Goal: Navigation & Orientation: Find specific page/section

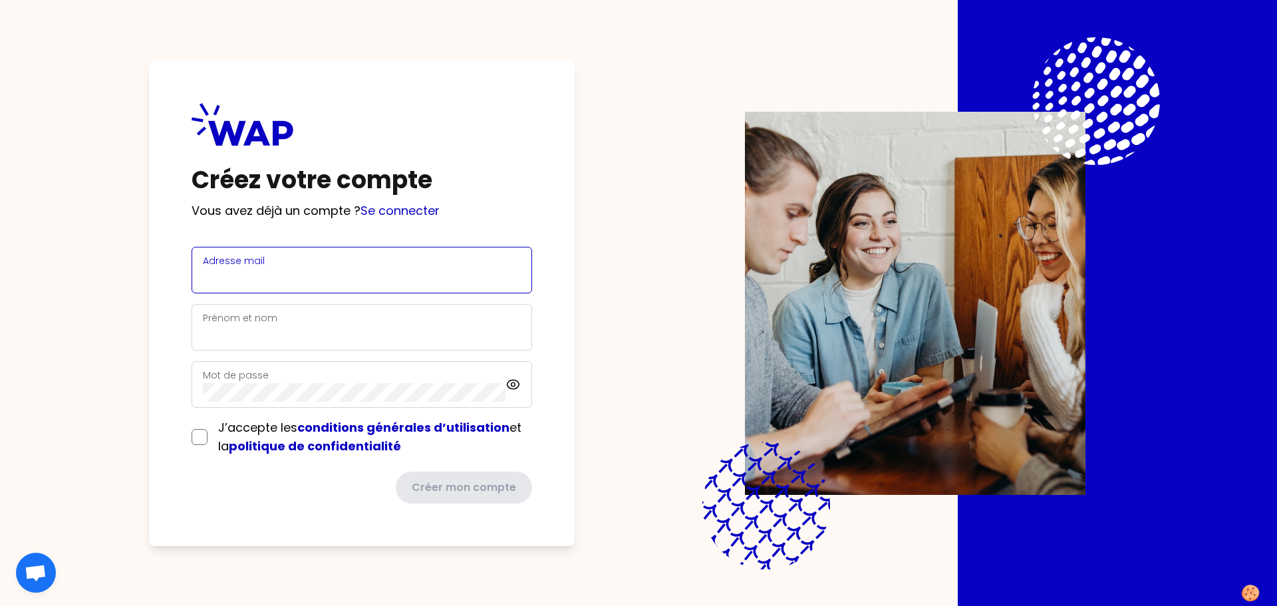
click at [382, 280] on input "Adresse mail" at bounding box center [362, 278] width 318 height 19
click at [349, 208] on p "Vous avez déjà un compte ? Se connecter" at bounding box center [362, 211] width 341 height 19
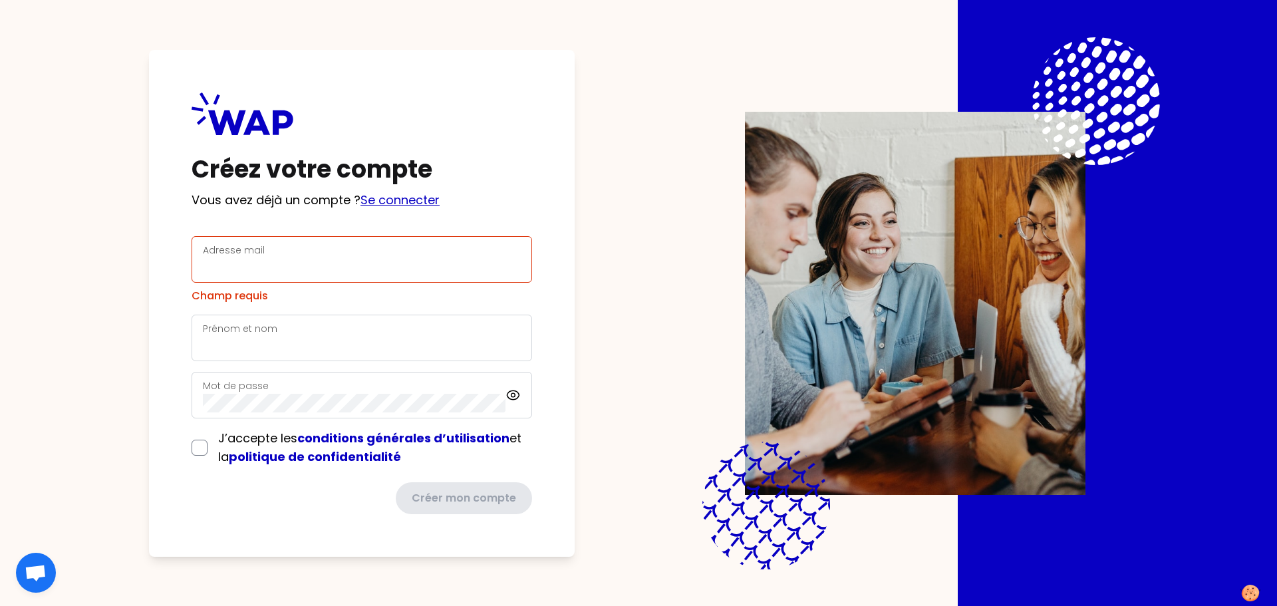
click at [382, 204] on link "Se connecter" at bounding box center [400, 200] width 79 height 17
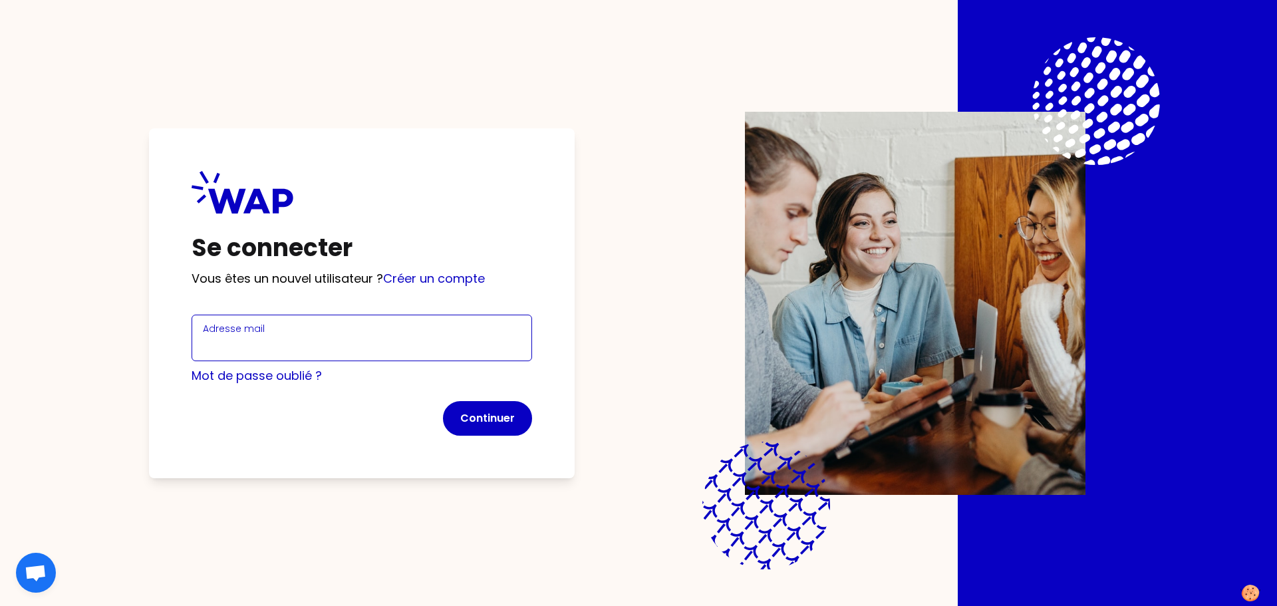
click at [377, 343] on input "Adresse mail" at bounding box center [362, 346] width 318 height 19
type input "[PERSON_NAME][EMAIL_ADDRESS][DOMAIN_NAME]"
click at [506, 438] on div "Se connecter Vous êtes un nouvel utilisateur ? Créer un compte Adresse mail [EM…" at bounding box center [362, 303] width 426 height 350
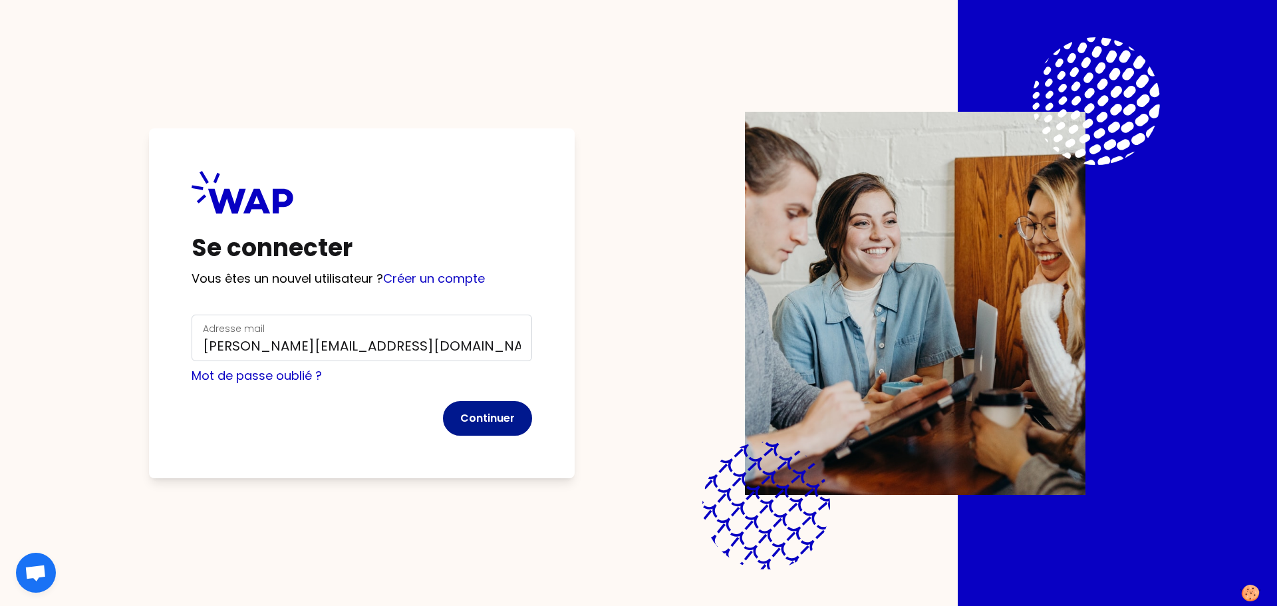
click at [503, 430] on button "Continuer" at bounding box center [487, 418] width 89 height 35
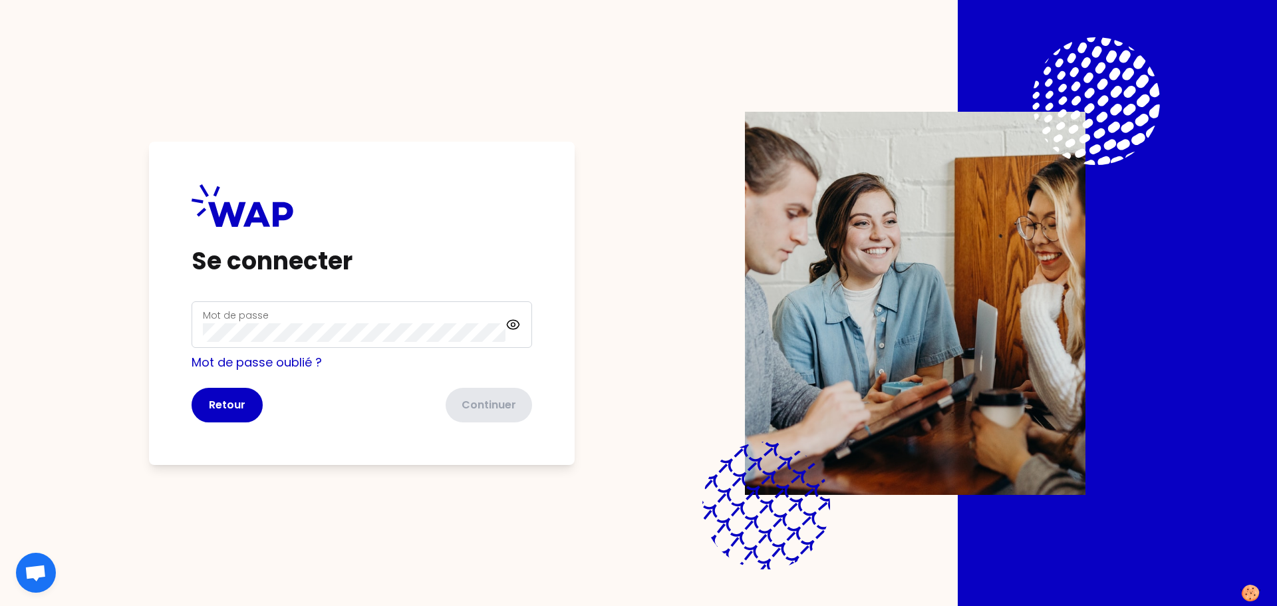
click at [291, 309] on div "Mot de passe" at bounding box center [354, 324] width 303 height 35
click at [461, 406] on button "Continuer" at bounding box center [487, 405] width 89 height 35
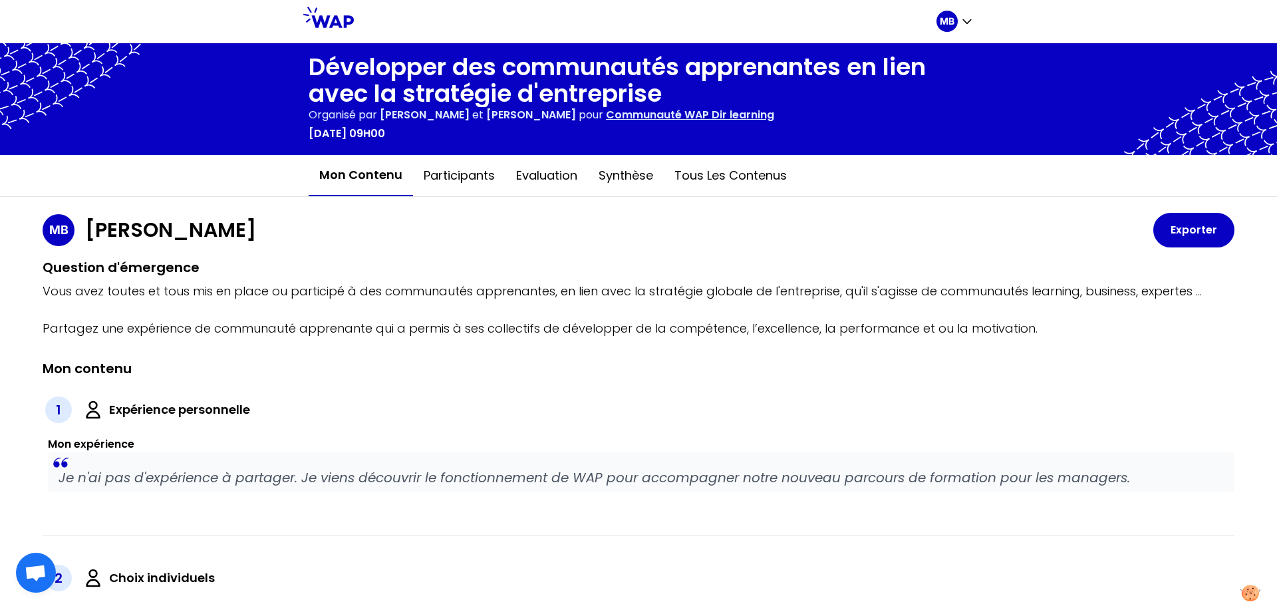
click at [348, 16] on icon at bounding box center [328, 17] width 51 height 21
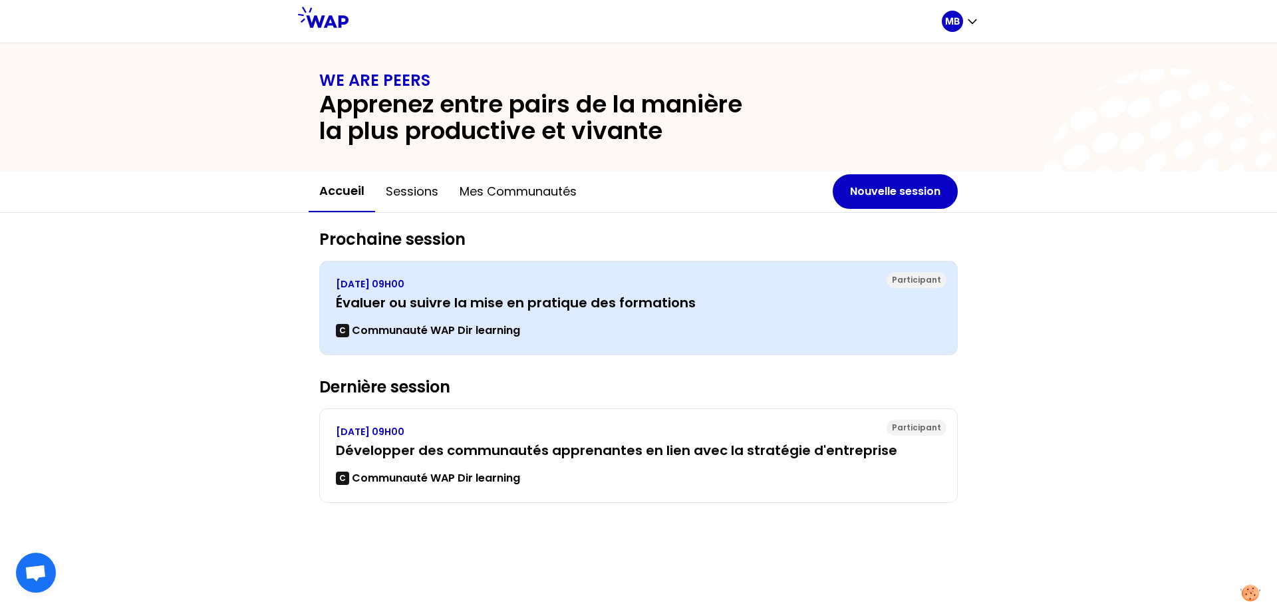
click at [460, 306] on h3 "Évaluer ou suivre la mise en pratique des formations" at bounding box center [638, 302] width 605 height 19
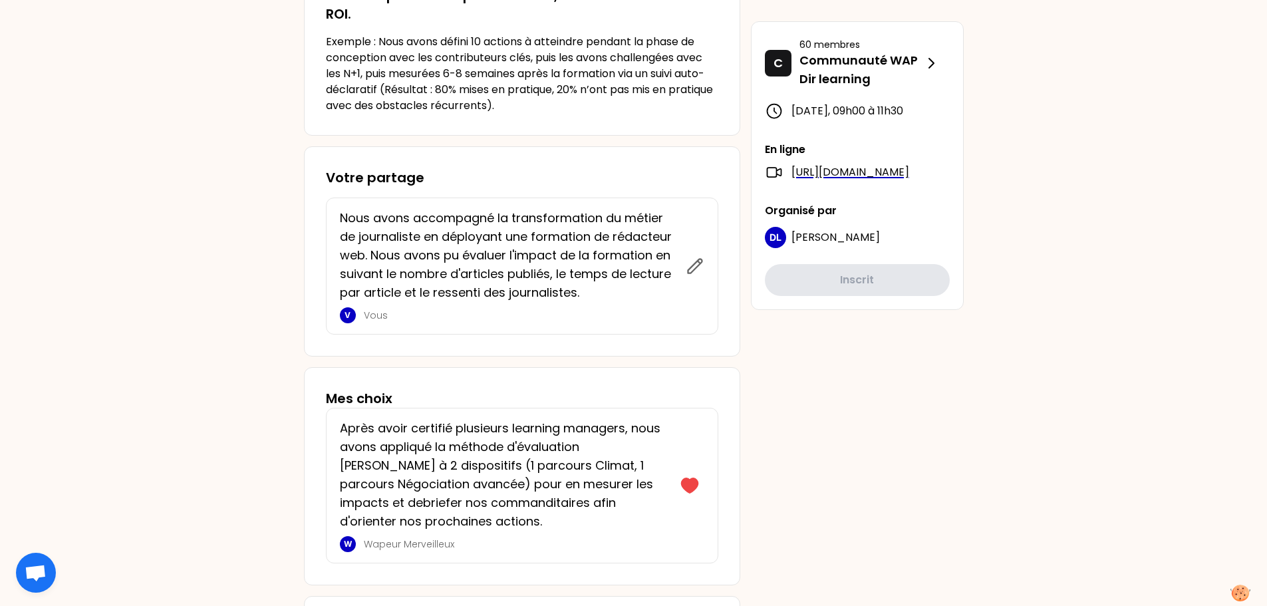
scroll to position [399, 0]
